Goal: Task Accomplishment & Management: Complete application form

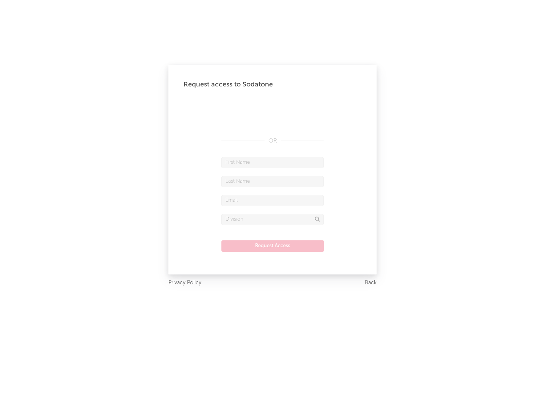
click at [273, 162] on input "text" at bounding box center [273, 162] width 102 height 11
type input "[PERSON_NAME]"
click at [273, 181] on input "text" at bounding box center [273, 181] width 102 height 11
type input "[PERSON_NAME]"
click at [273, 200] on input "text" at bounding box center [273, 200] width 102 height 11
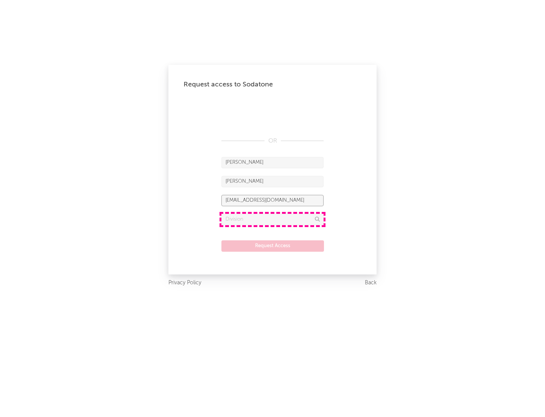
type input "[EMAIL_ADDRESS][DOMAIN_NAME]"
click at [273, 219] on input "text" at bounding box center [273, 219] width 102 height 11
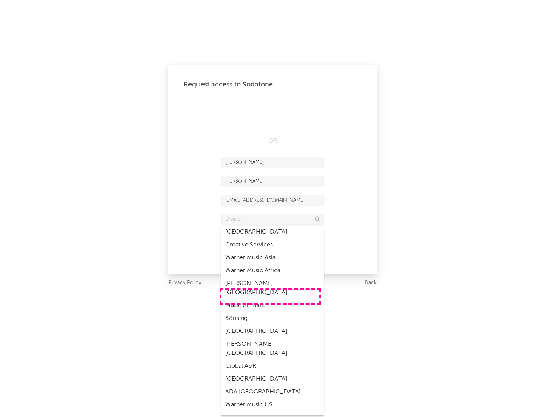
click at [270, 299] on div "Music All Stars" at bounding box center [273, 305] width 102 height 13
type input "Music All Stars"
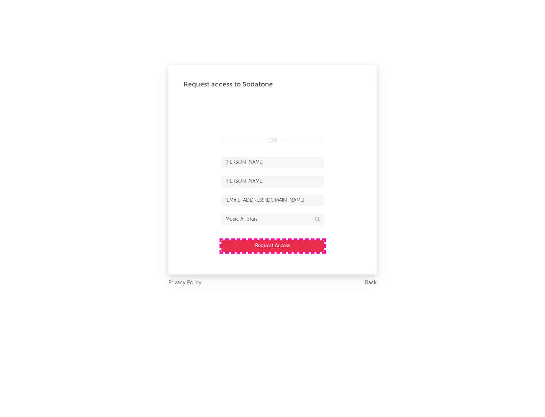
click at [273, 245] on button "Request Access" at bounding box center [273, 245] width 103 height 11
